Goal: Information Seeking & Learning: Learn about a topic

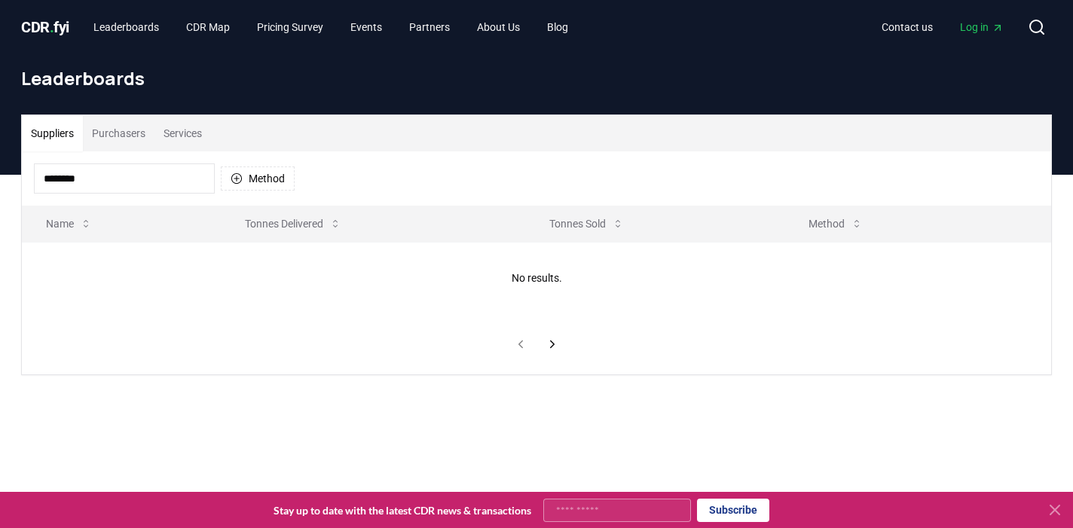
scroll to position [-1, 0]
type input "********"
click at [52, 27] on span "." at bounding box center [52, 27] width 5 height 18
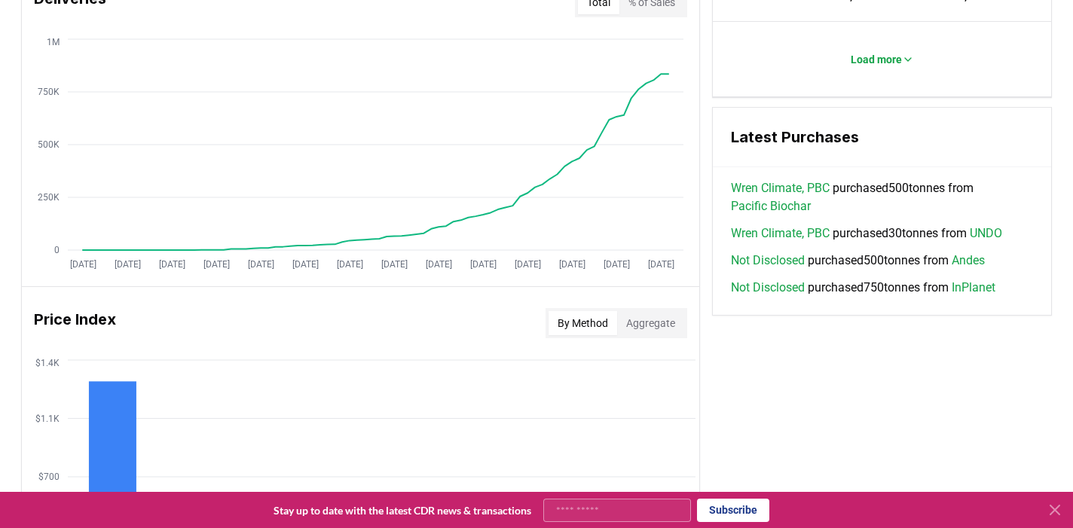
scroll to position [968, 0]
drag, startPoint x: 840, startPoint y: 261, endPoint x: 936, endPoint y: 266, distance: 95.8
click at [936, 266] on span "Not Disclosed purchased 500 tonnes from Andes" at bounding box center [858, 261] width 254 height 18
drag, startPoint x: 936, startPoint y: 266, endPoint x: 828, endPoint y: 266, distance: 107.8
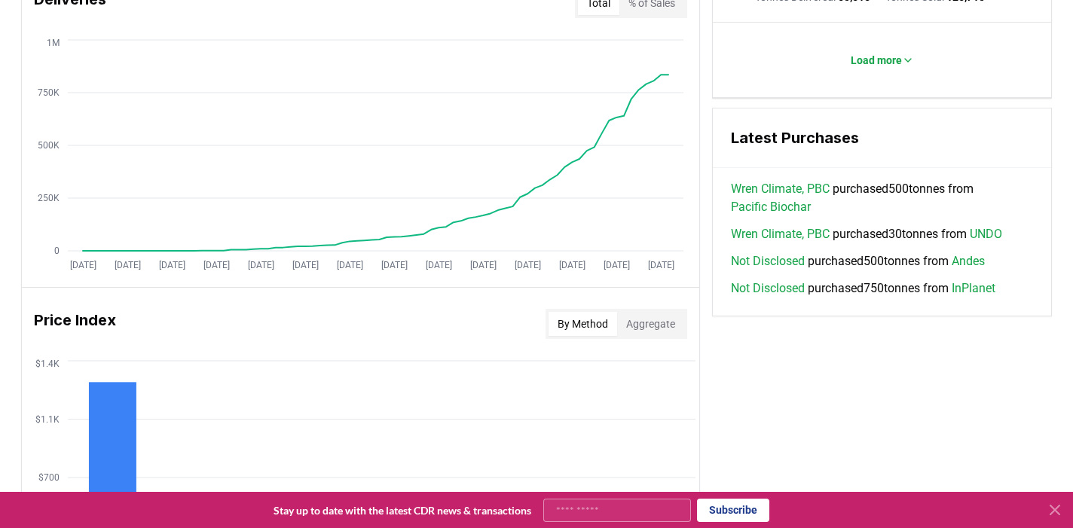
click at [828, 266] on span "Not Disclosed purchased 500 tonnes from Andes" at bounding box center [858, 261] width 254 height 18
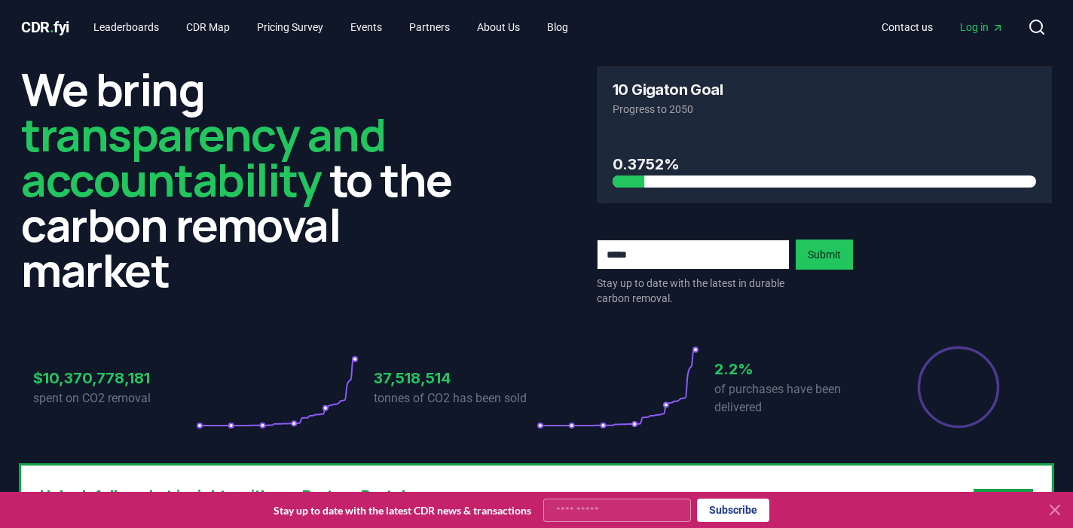
scroll to position [26, 0]
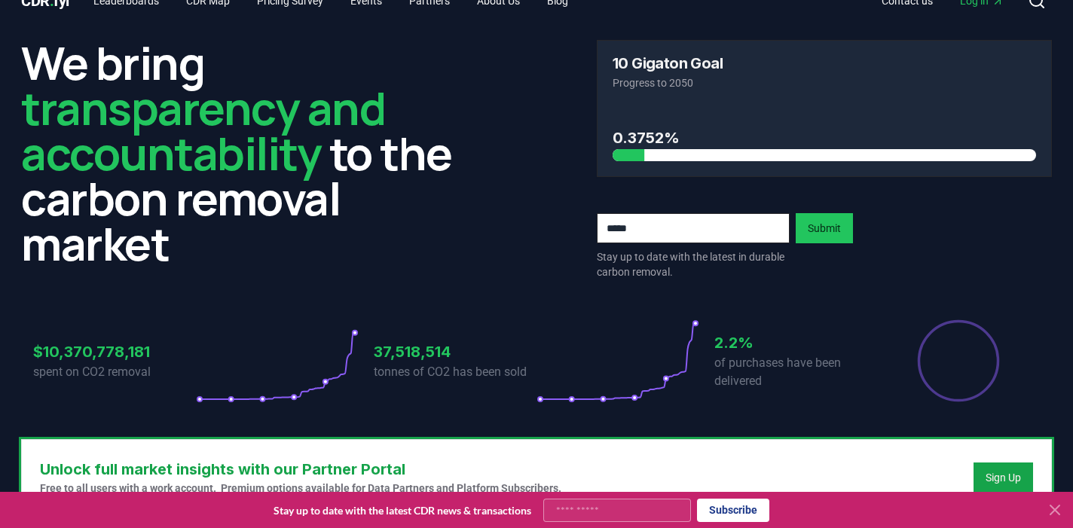
click at [943, 47] on div "10 Gigaton Goal Progress to 2050" at bounding box center [825, 73] width 454 height 65
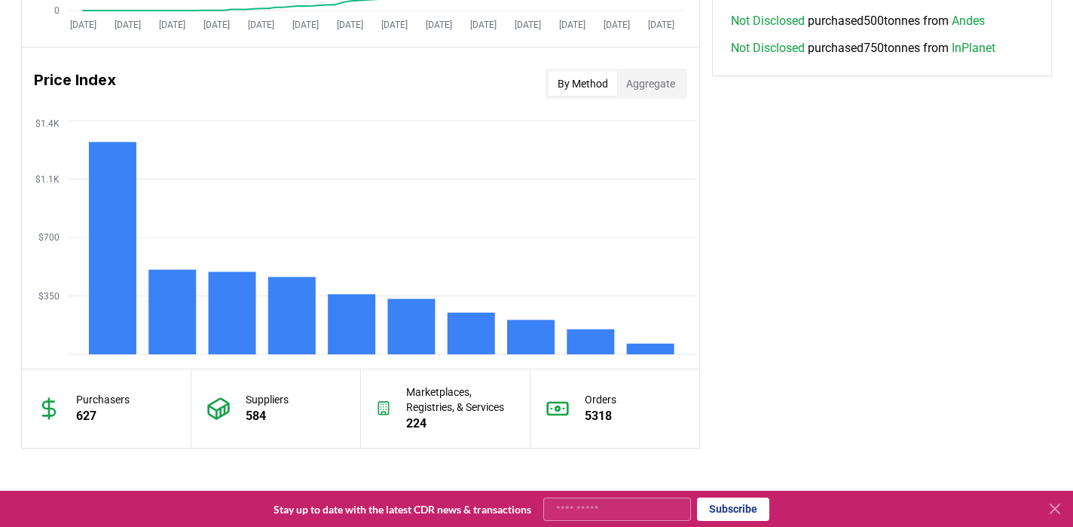
scroll to position [1200, 0]
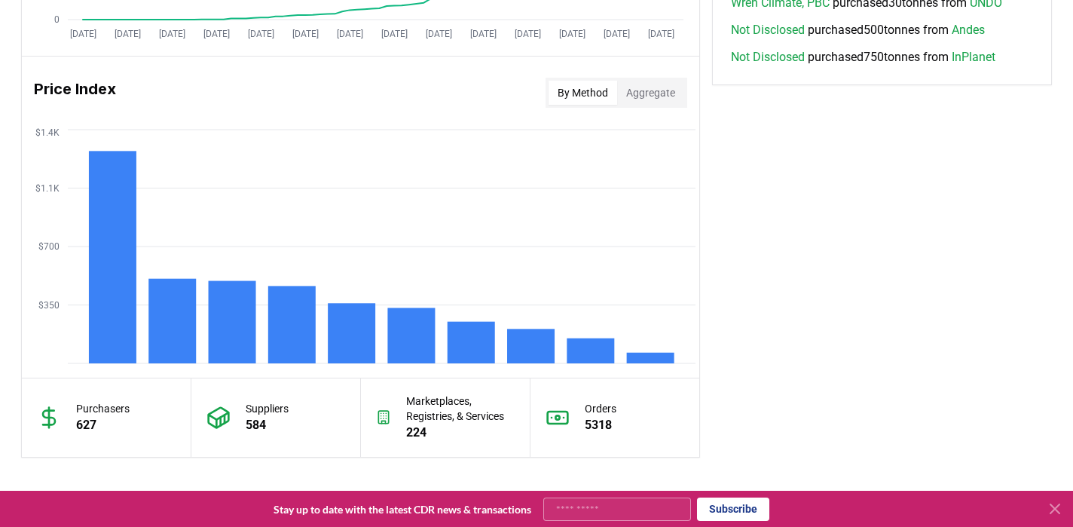
click at [646, 87] on button "Aggregate" at bounding box center [650, 93] width 67 height 24
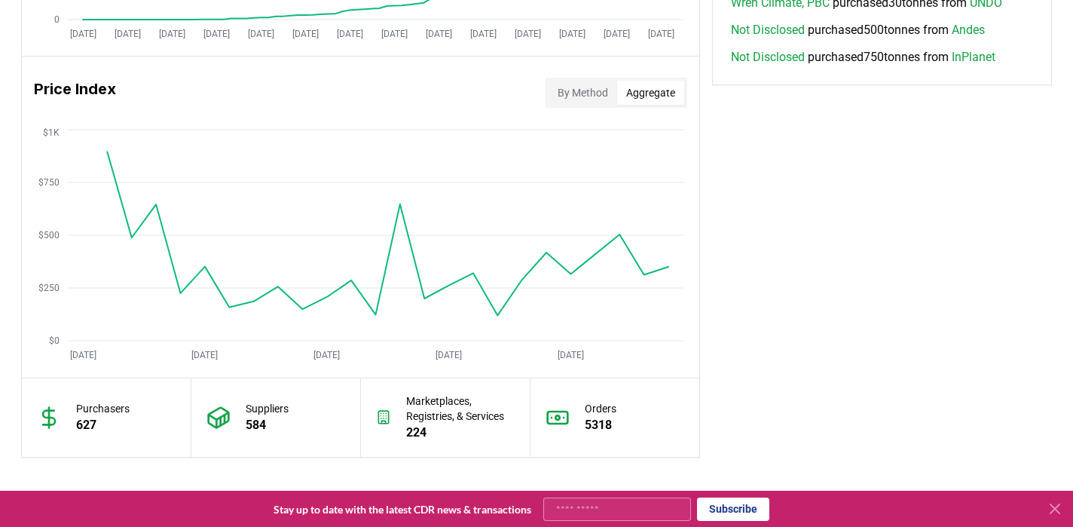
click at [589, 96] on button "By Method" at bounding box center [583, 93] width 69 height 24
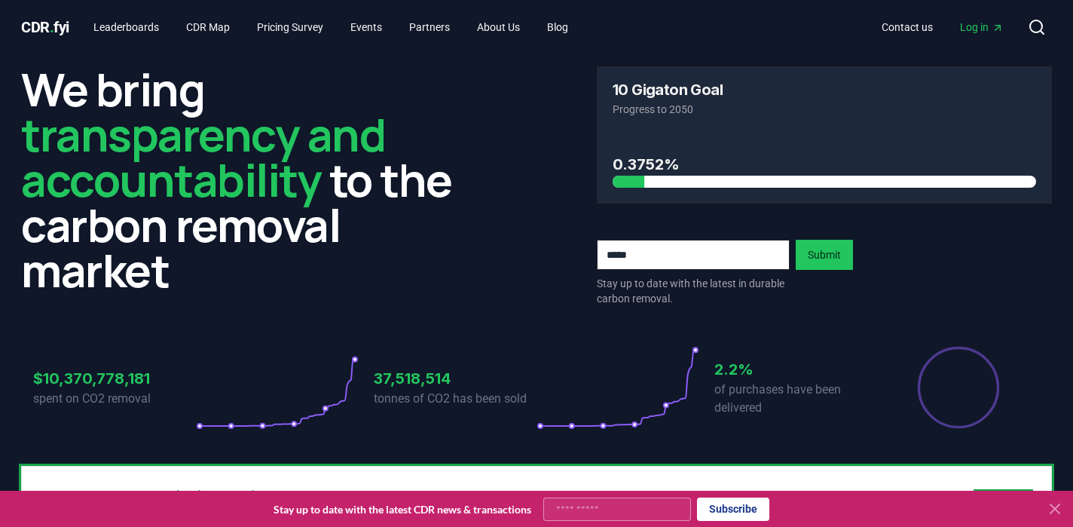
scroll to position [0, 0]
